Goal: Find specific page/section: Find specific page/section

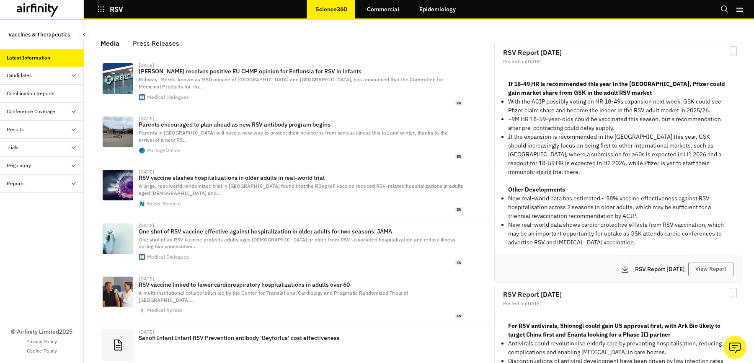
scroll to position [512, 251]
click at [36, 80] on div "Candidates" at bounding box center [42, 76] width 84 height 18
click at [35, 108] on div "Progress Tracker" at bounding box center [31, 112] width 37 height 8
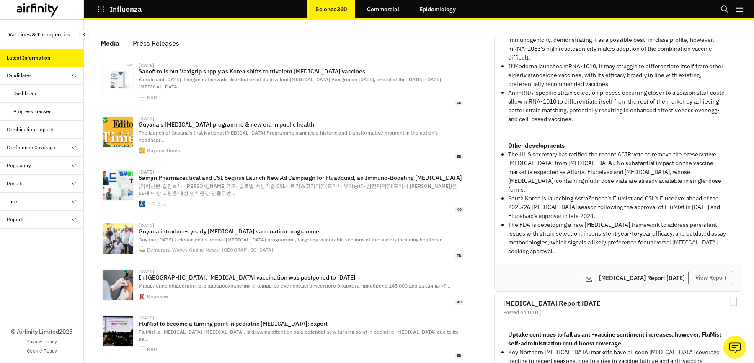
scroll to position [377, 0]
